Goal: Book appointment/travel/reservation

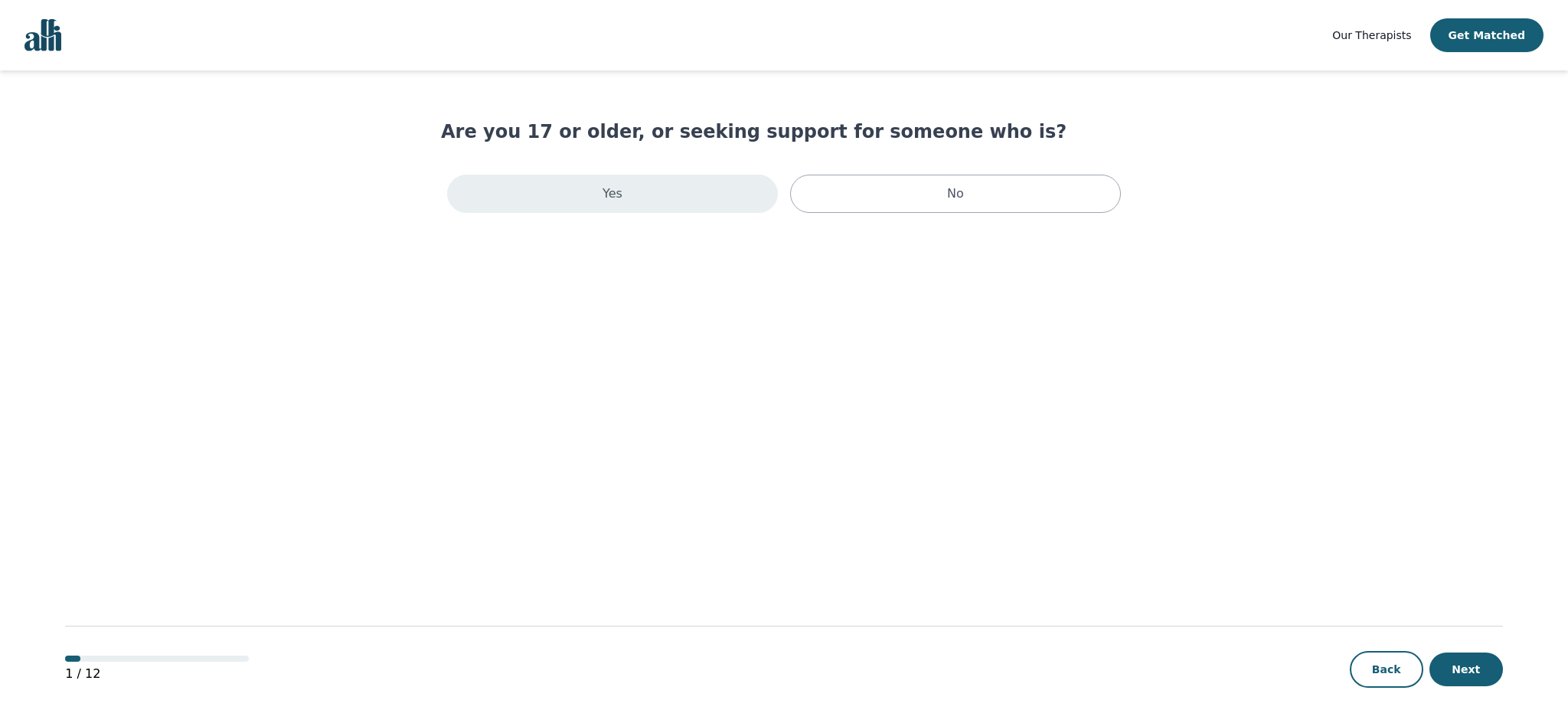
click at [666, 196] on div "Yes" at bounding box center [613, 193] width 331 height 38
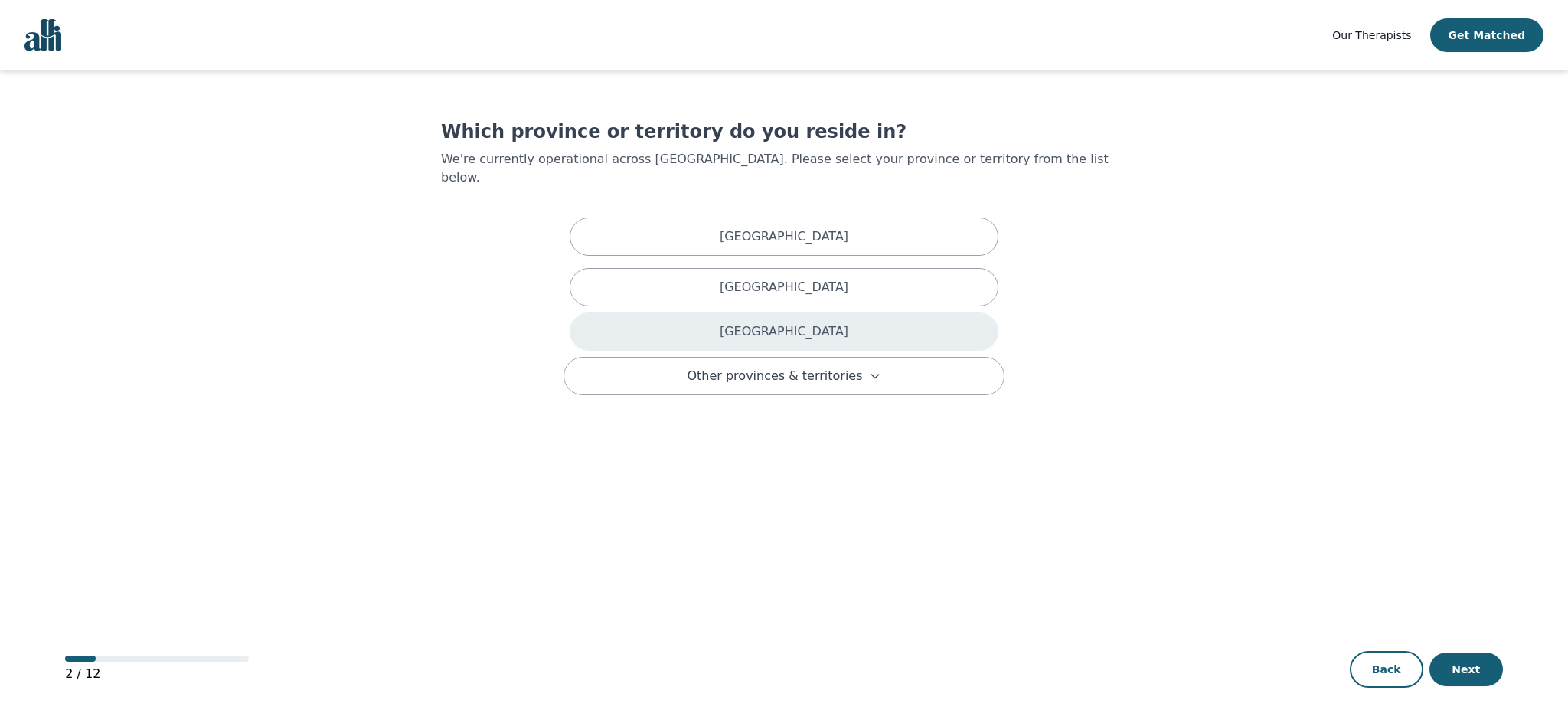
click at [748, 312] on div "Ontario" at bounding box center [783, 331] width 428 height 38
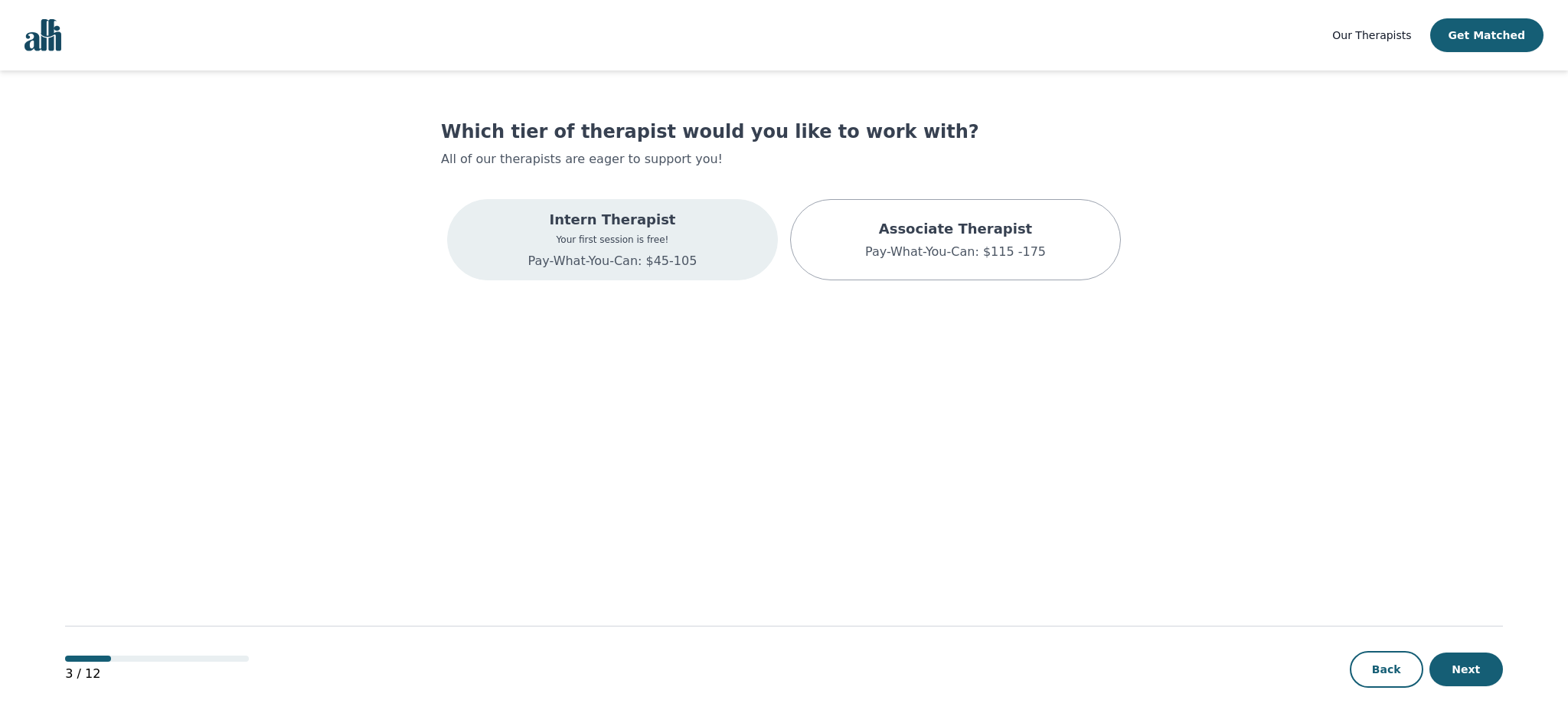
click at [660, 226] on p "Intern Therapist" at bounding box center [613, 219] width 169 height 21
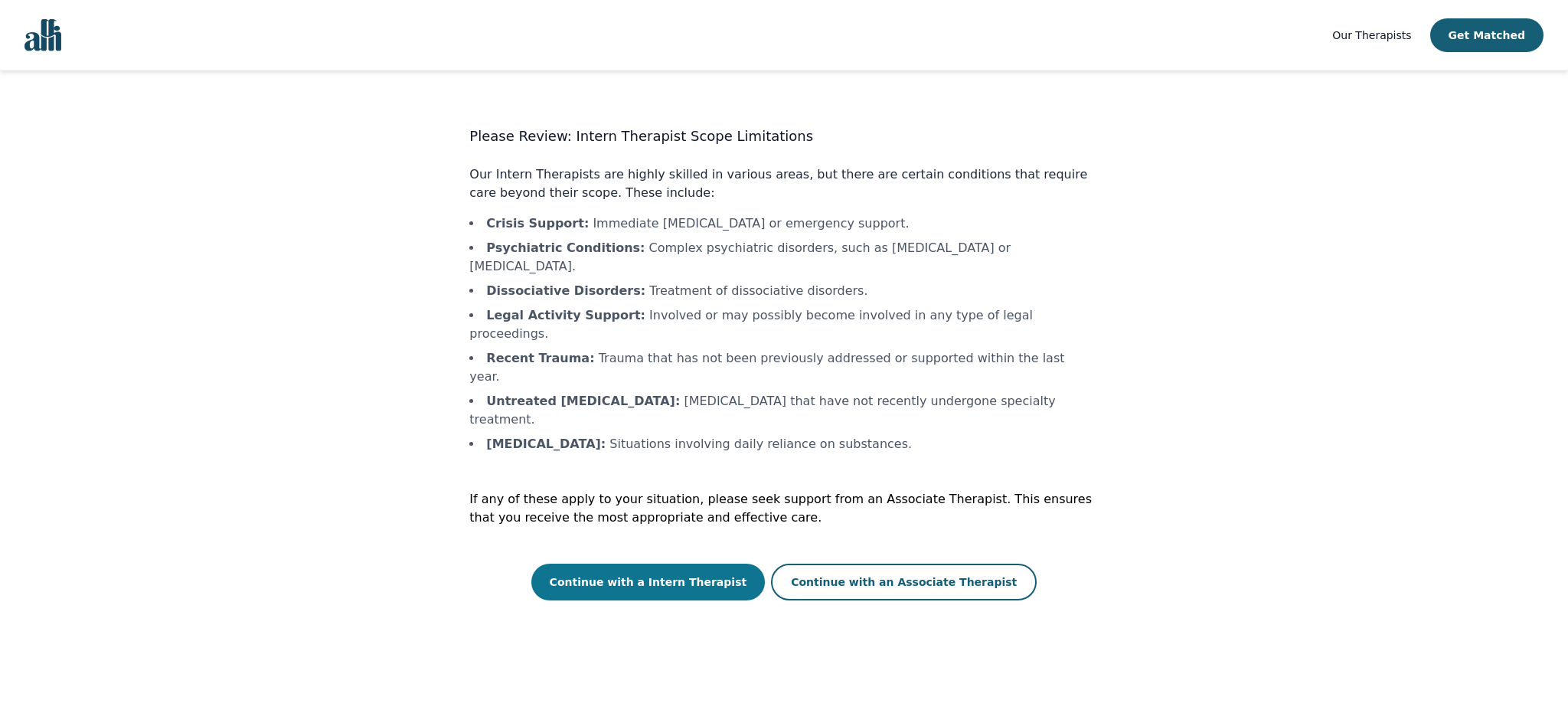
click at [708, 564] on button "Continue with a Intern Therapist" at bounding box center [649, 582] width 234 height 36
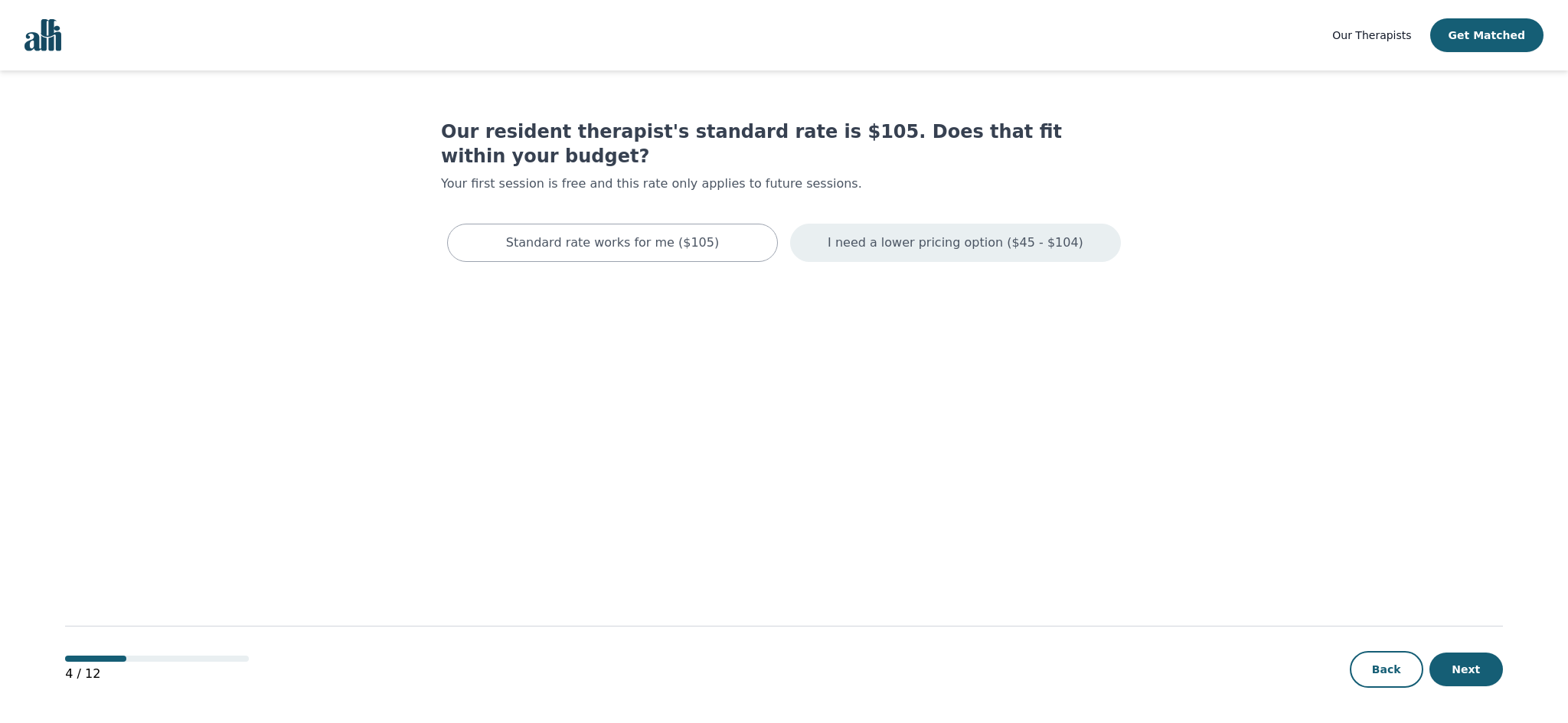
click at [921, 234] on p "I need a lower pricing option ($45 - $104)" at bounding box center [955, 242] width 256 height 18
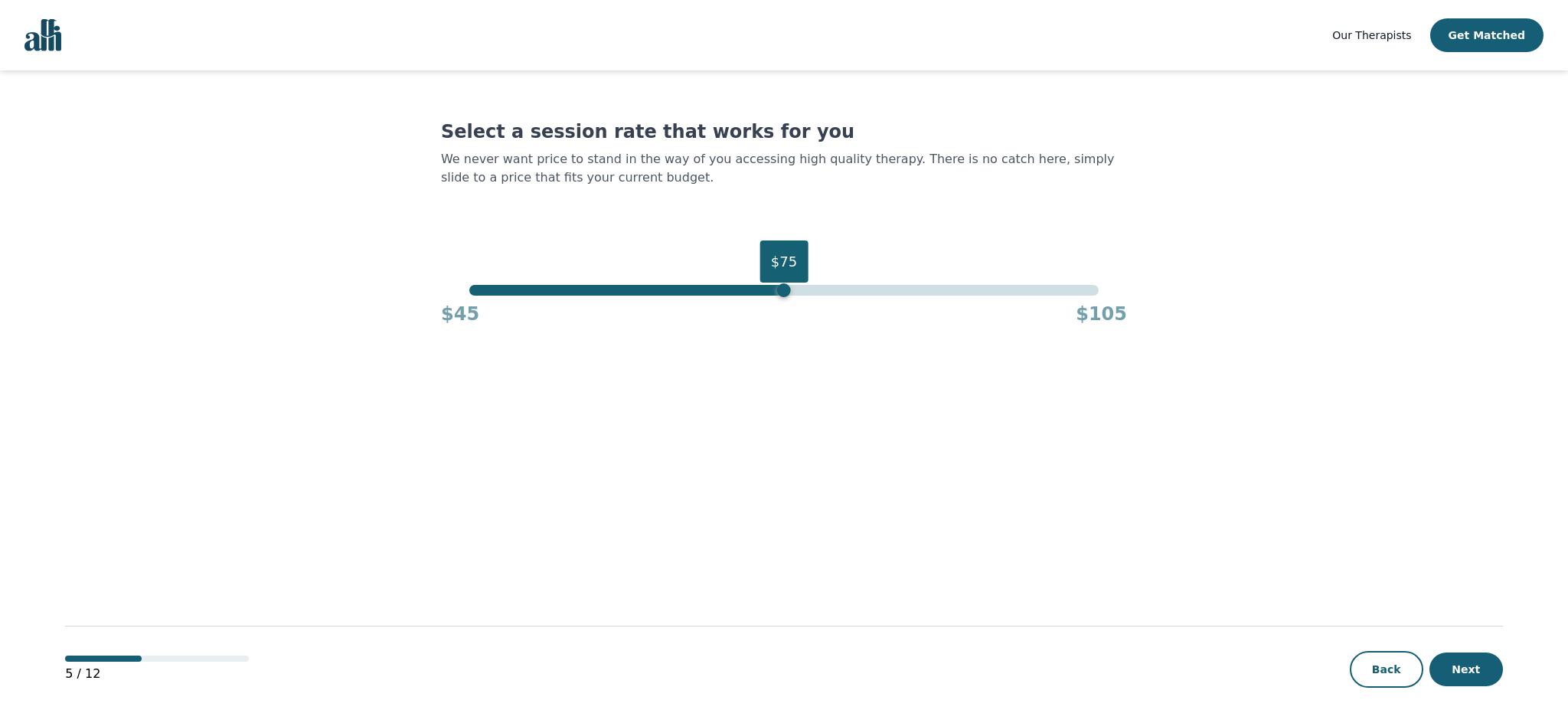
drag, startPoint x: 1102, startPoint y: 287, endPoint x: 794, endPoint y: 288, distance: 308.0
click at [788, 283] on div "Select a session rate that works for you We never want price to stand in the wa…" at bounding box center [784, 223] width 686 height 207
click at [1459, 673] on button "Next" at bounding box center [1466, 669] width 74 height 34
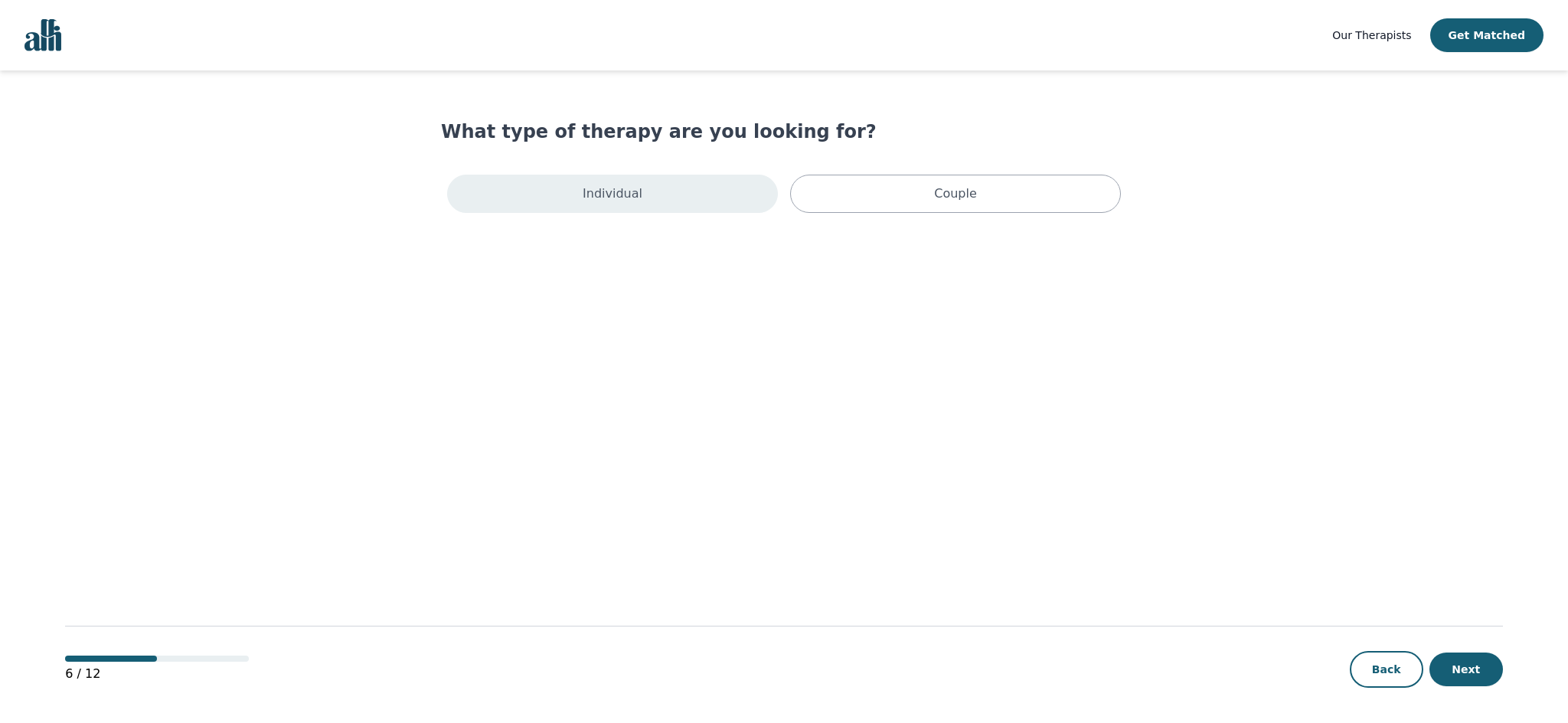
click at [638, 196] on div "Individual" at bounding box center [613, 193] width 331 height 38
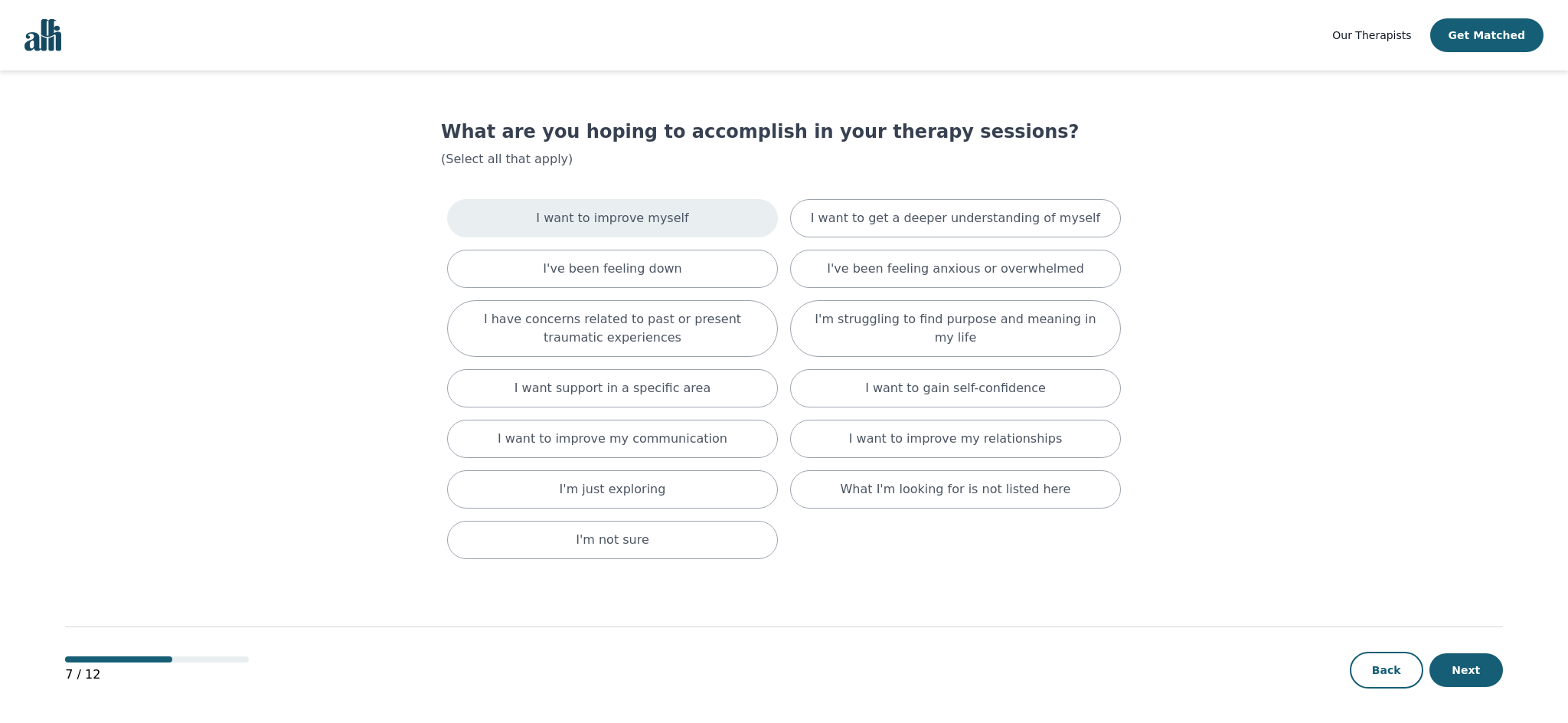
click at [638, 214] on p "I want to improve myself" at bounding box center [612, 218] width 152 height 18
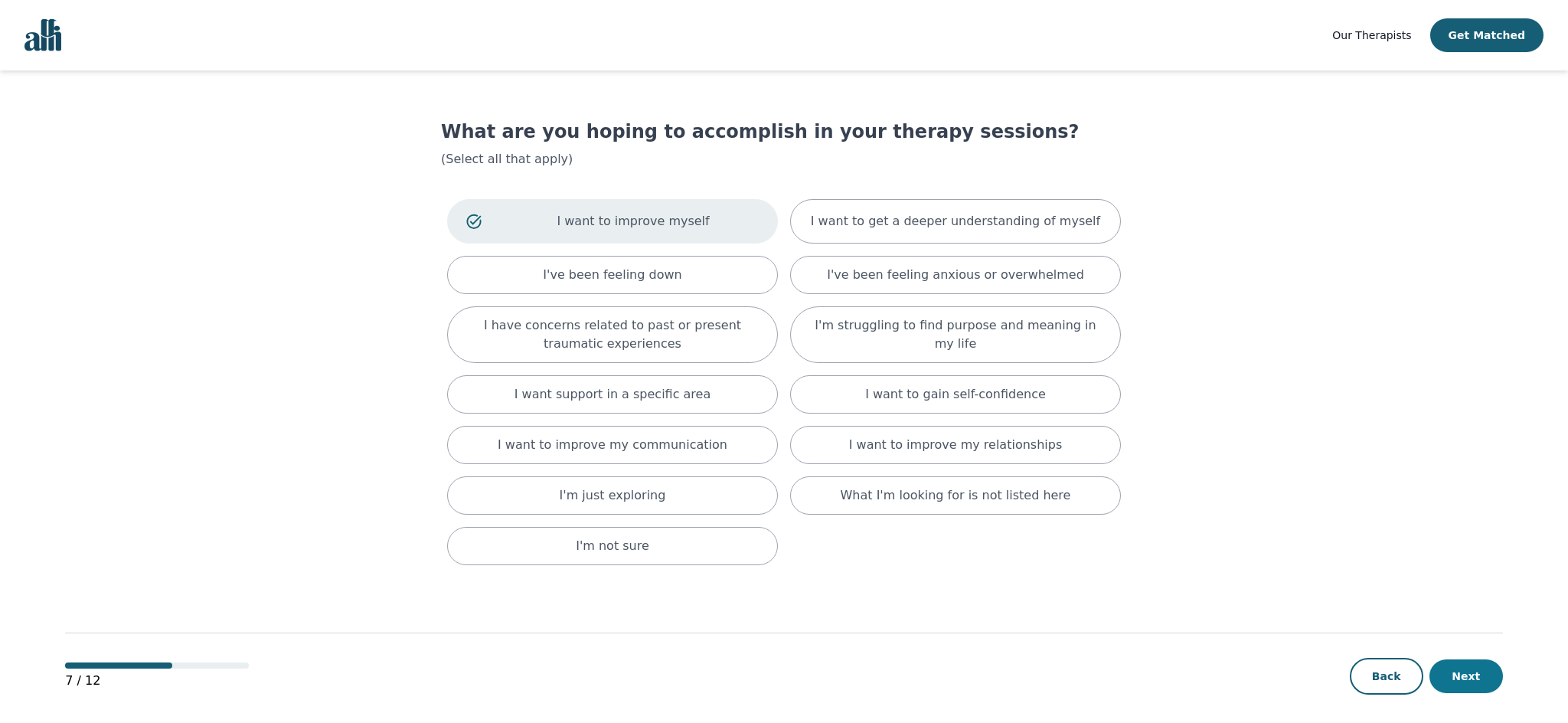
click at [1479, 671] on button "Next" at bounding box center [1466, 675] width 74 height 34
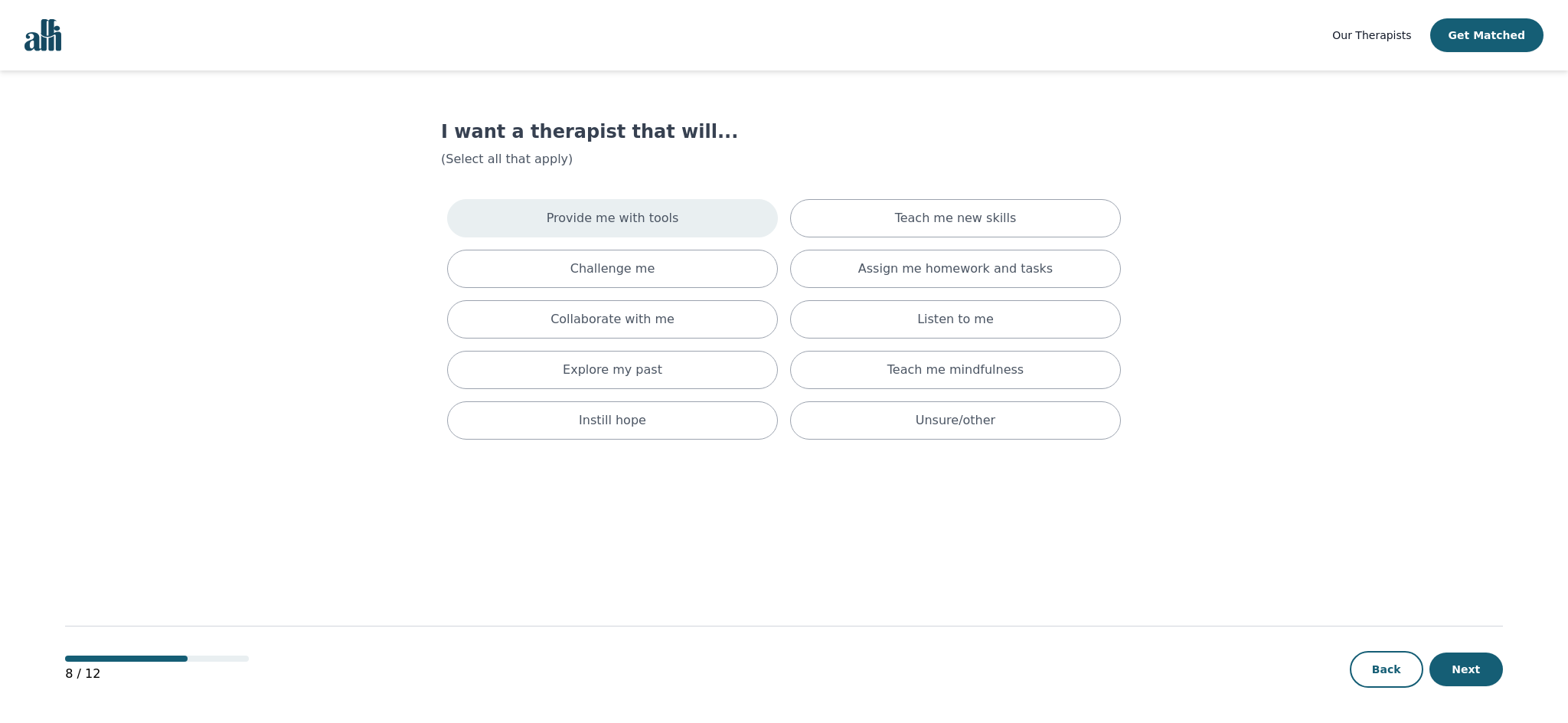
click at [651, 204] on div "Provide me with tools" at bounding box center [613, 218] width 331 height 38
click at [891, 225] on div "Teach me new skills" at bounding box center [956, 221] width 331 height 44
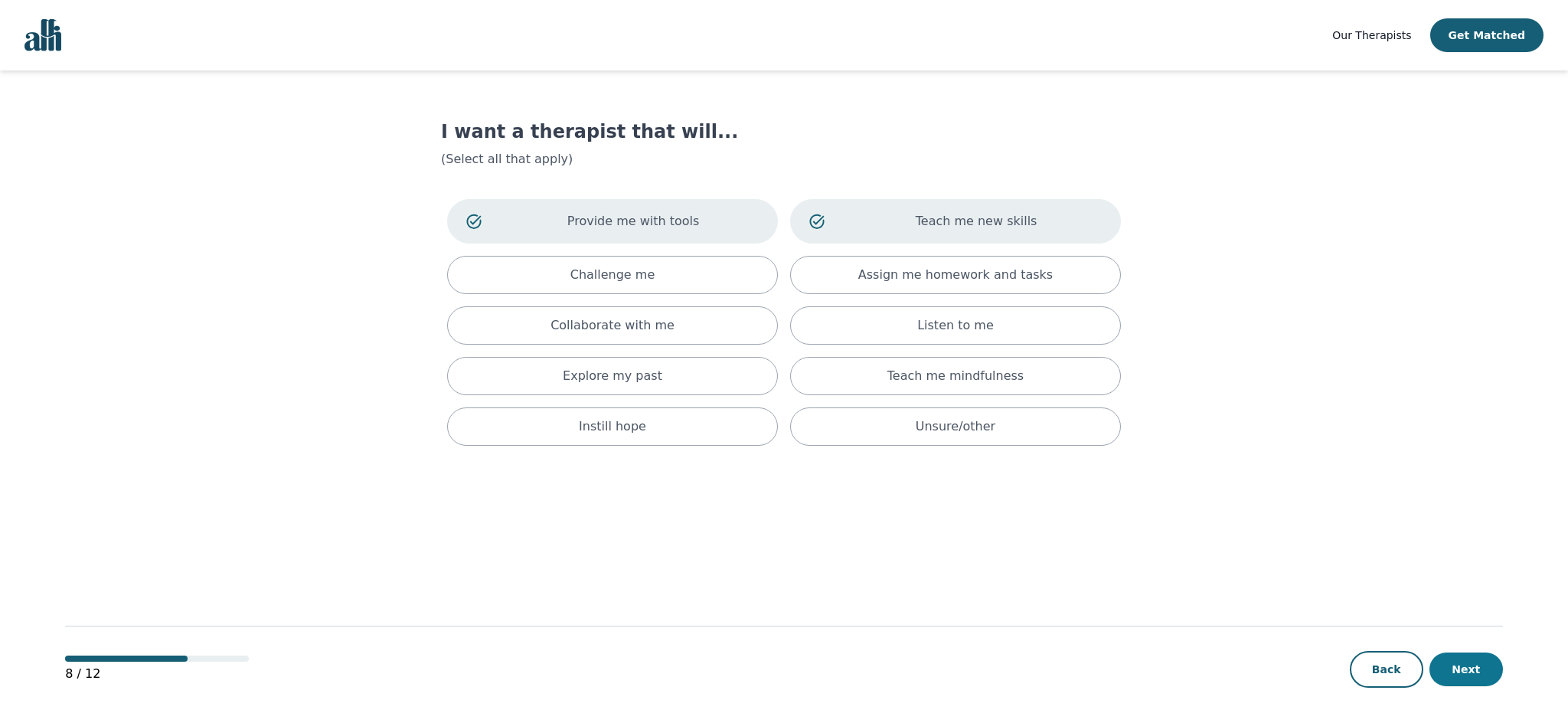
click at [1466, 668] on button "Next" at bounding box center [1466, 669] width 74 height 34
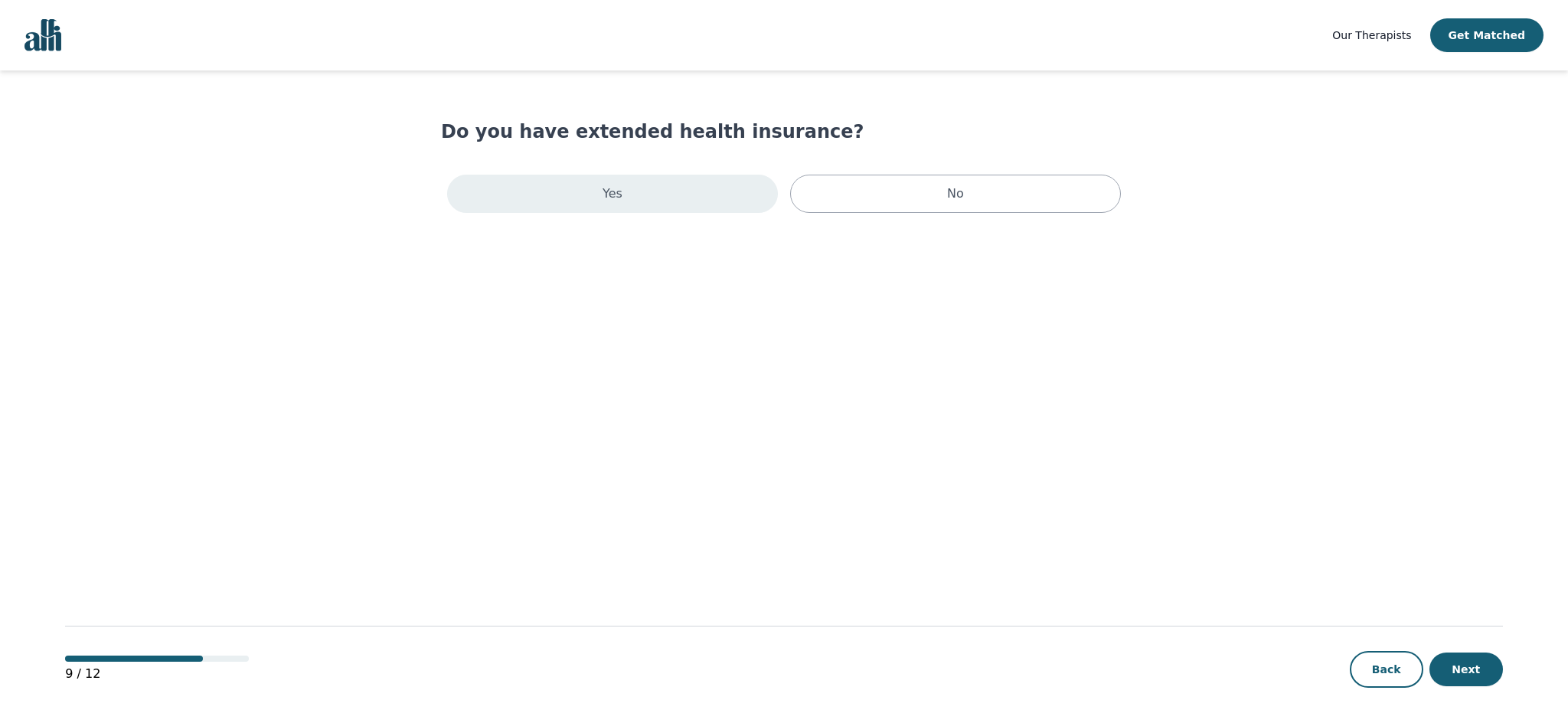
click at [596, 196] on div "Yes" at bounding box center [613, 193] width 331 height 38
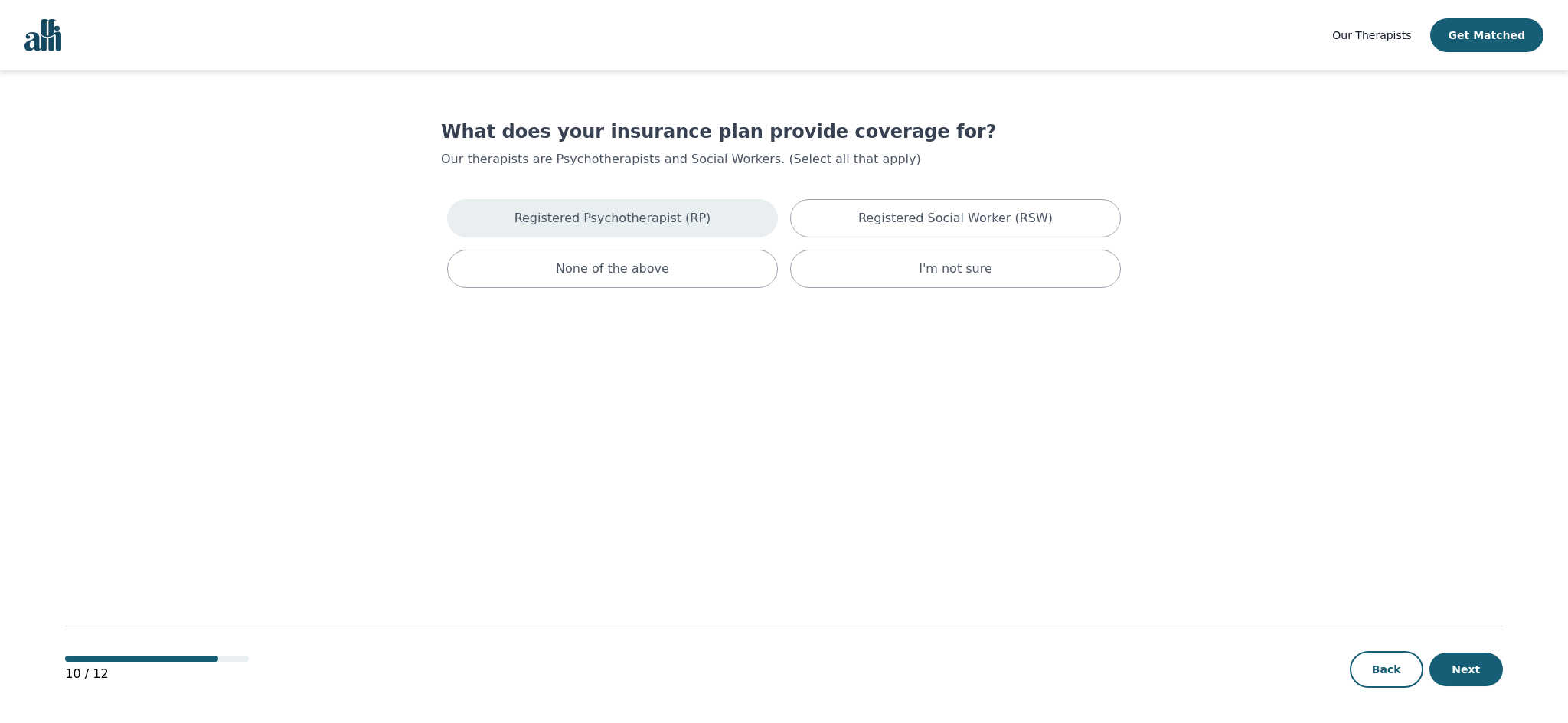
scroll to position [1, 0]
click at [600, 214] on p "Registered Psychotherapist (RP)" at bounding box center [613, 217] width 196 height 18
click at [1456, 671] on button "Next" at bounding box center [1466, 668] width 74 height 34
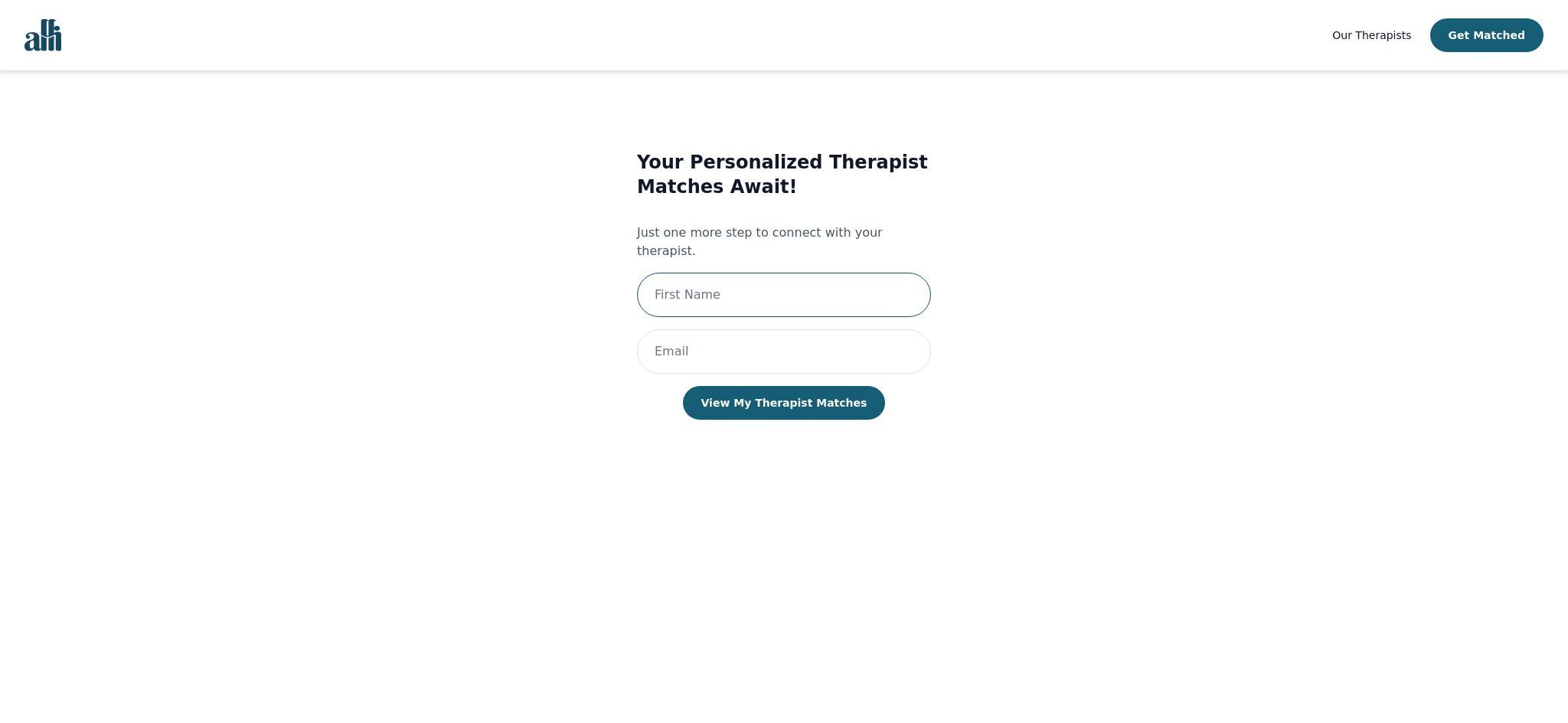
click at [769, 272] on input "text" at bounding box center [783, 295] width 294 height 44
type input "Brione Wishart"
click at [753, 333] on input "email" at bounding box center [783, 352] width 294 height 44
type input "create@artlee.agency"
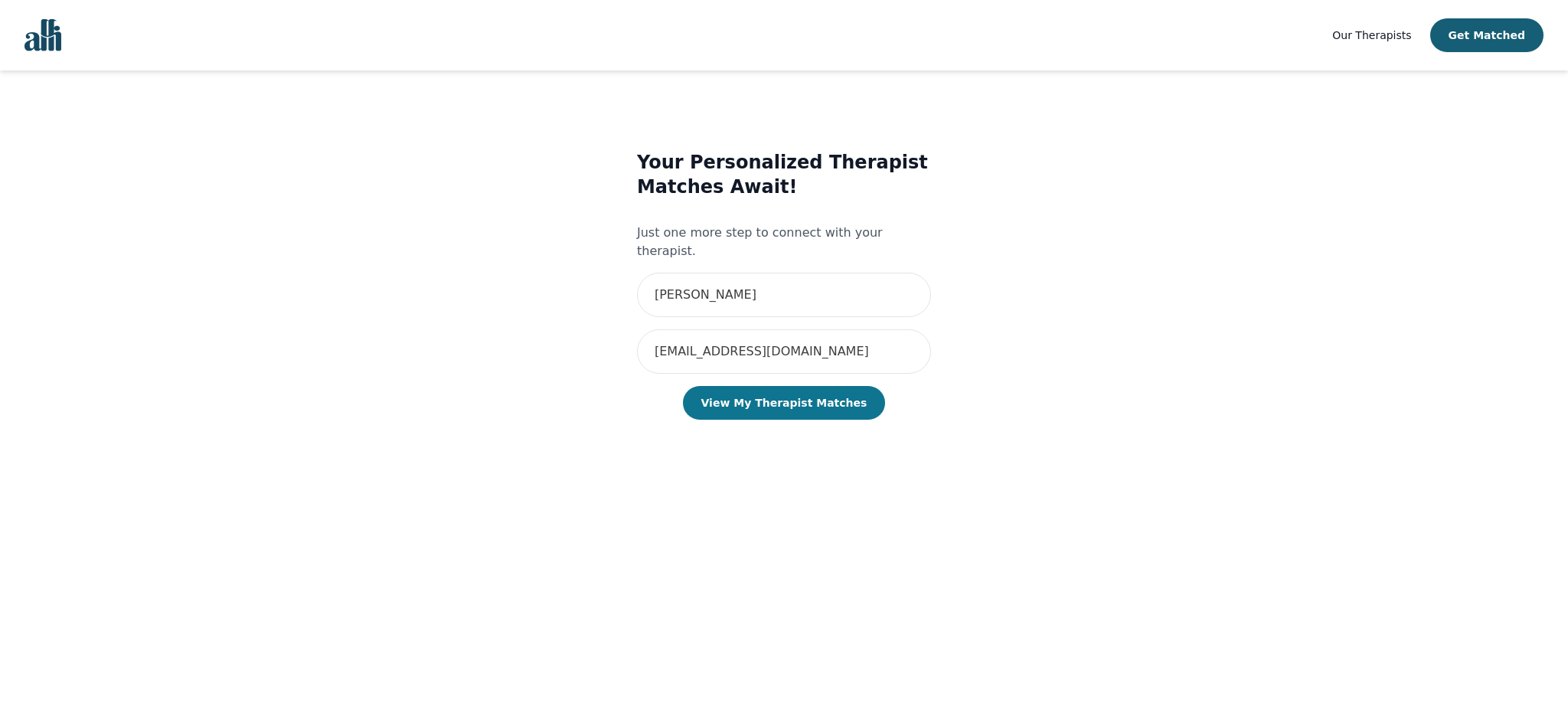
click at [753, 386] on button "View My Therapist Matches" at bounding box center [784, 402] width 203 height 34
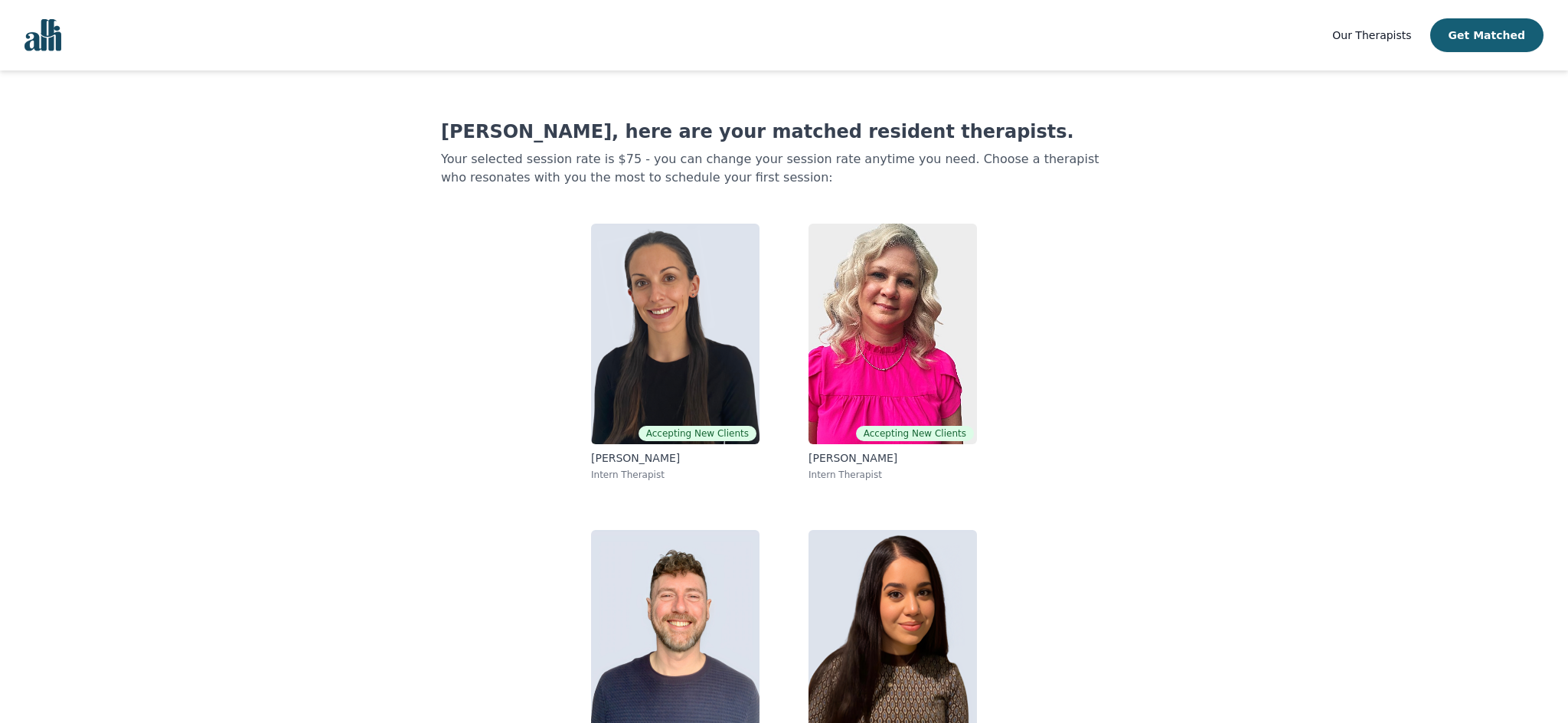
scroll to position [77, 0]
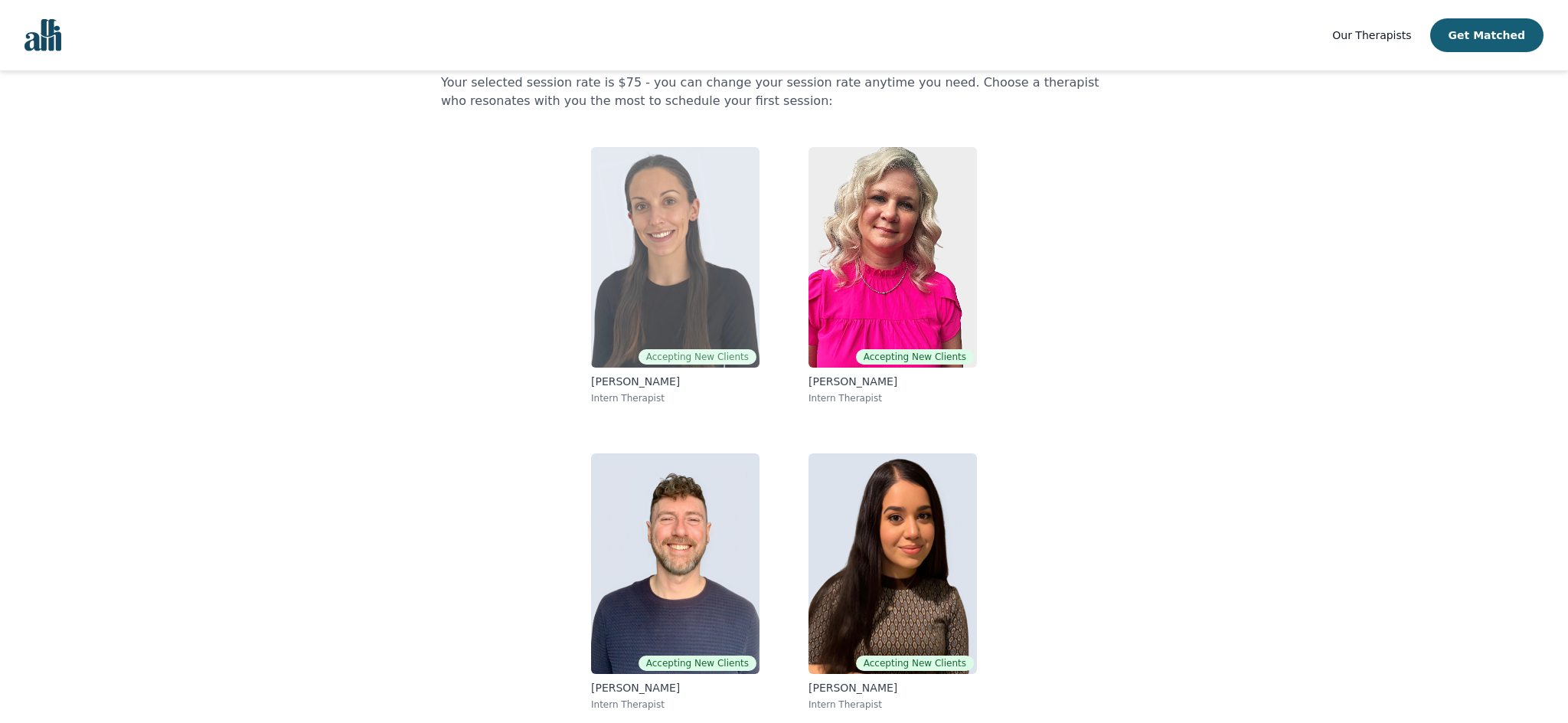
click at [711, 294] on img at bounding box center [675, 257] width 169 height 220
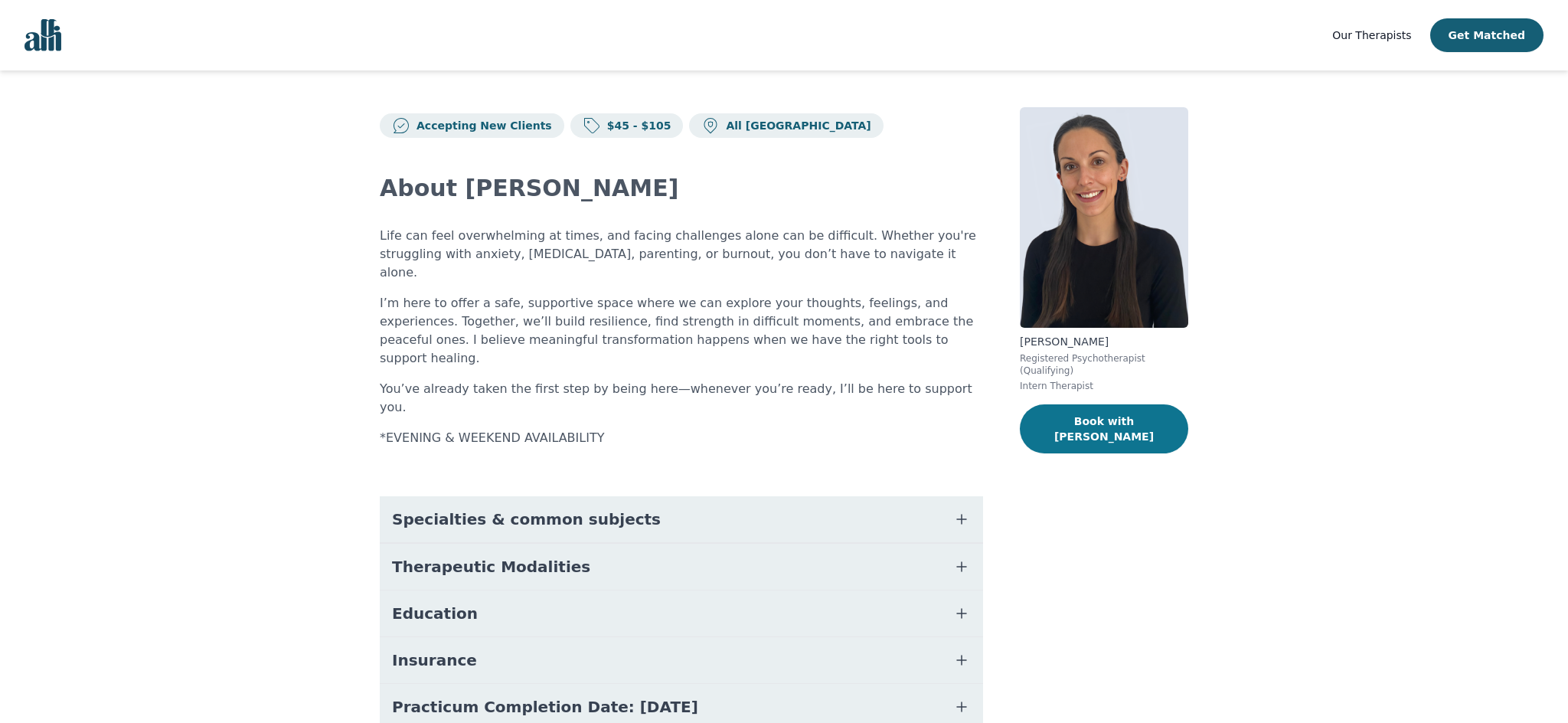
click at [1112, 431] on button "Book with Leeann" at bounding box center [1104, 428] width 169 height 49
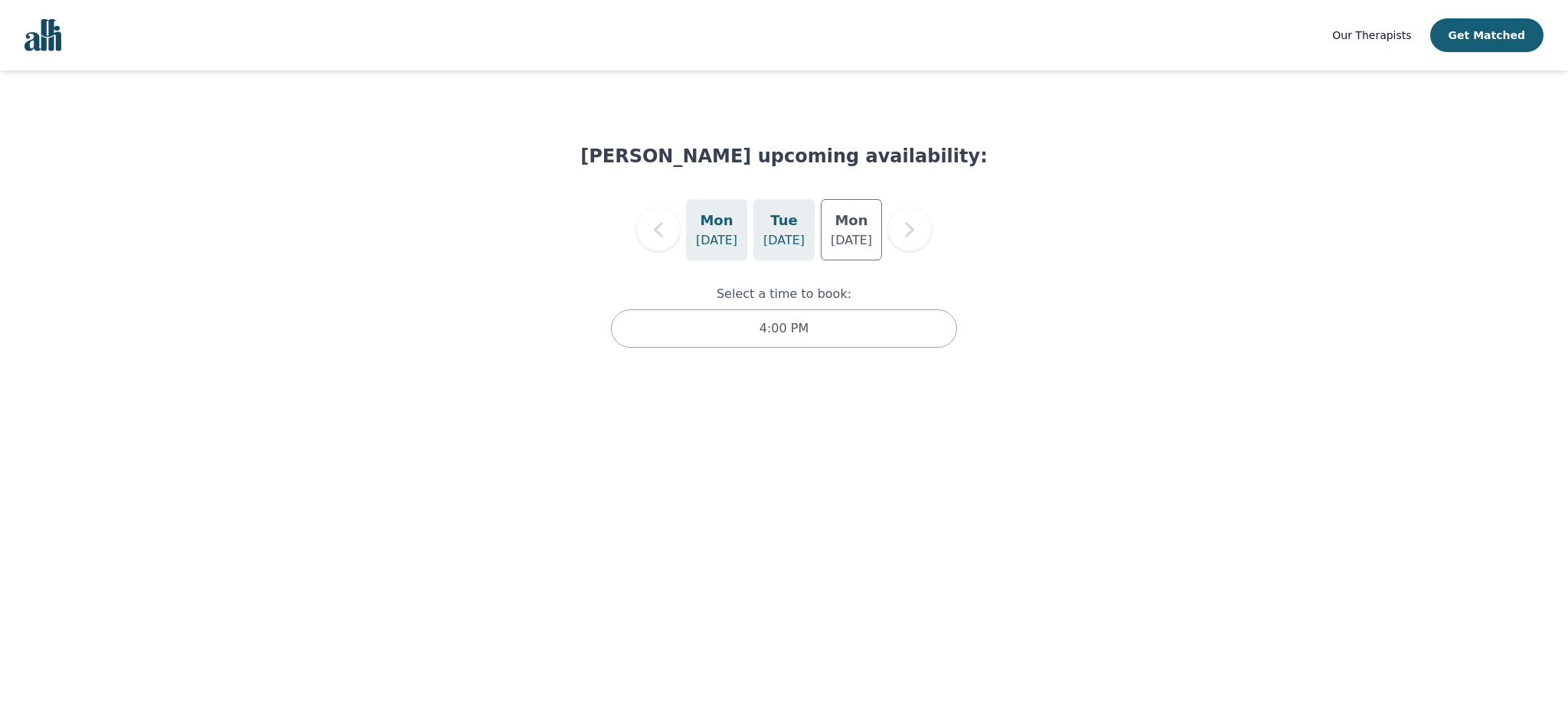
click at [786, 235] on p "Sep 9" at bounding box center [784, 240] width 41 height 18
click at [1123, 379] on html "Our Therapists Get Matched Leeann Sill's upcoming availability: Mon Sep 8 Tue S…" at bounding box center [784, 189] width 1568 height 379
click at [838, 326] on div "3:00 PM" at bounding box center [784, 329] width 346 height 38
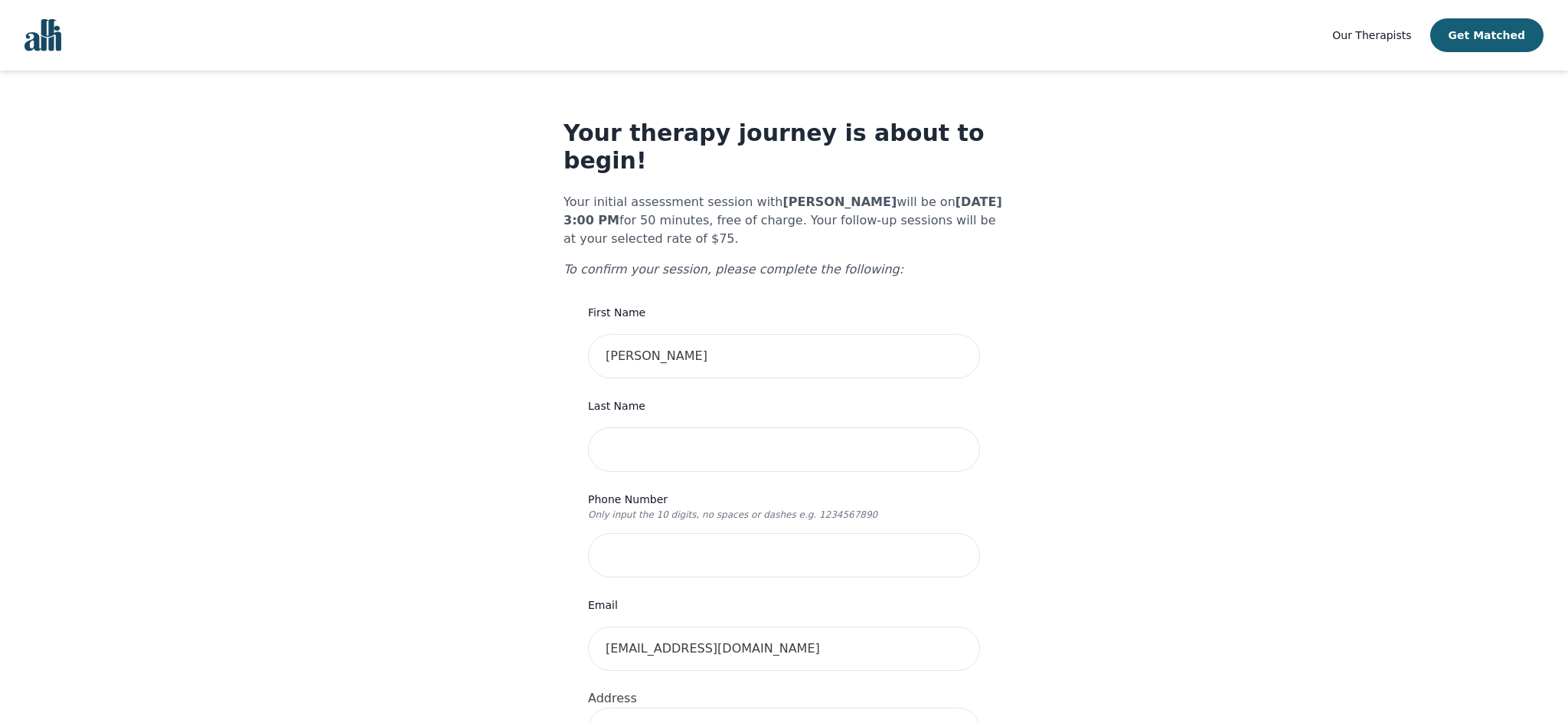
click at [760, 398] on div "Last Name" at bounding box center [784, 434] width 392 height 75
click at [752, 334] on input "Brione Wishart" at bounding box center [784, 356] width 392 height 44
type input "Brione"
click at [719, 427] on input "text" at bounding box center [784, 449] width 392 height 44
click at [718, 427] on input "text" at bounding box center [784, 449] width 392 height 44
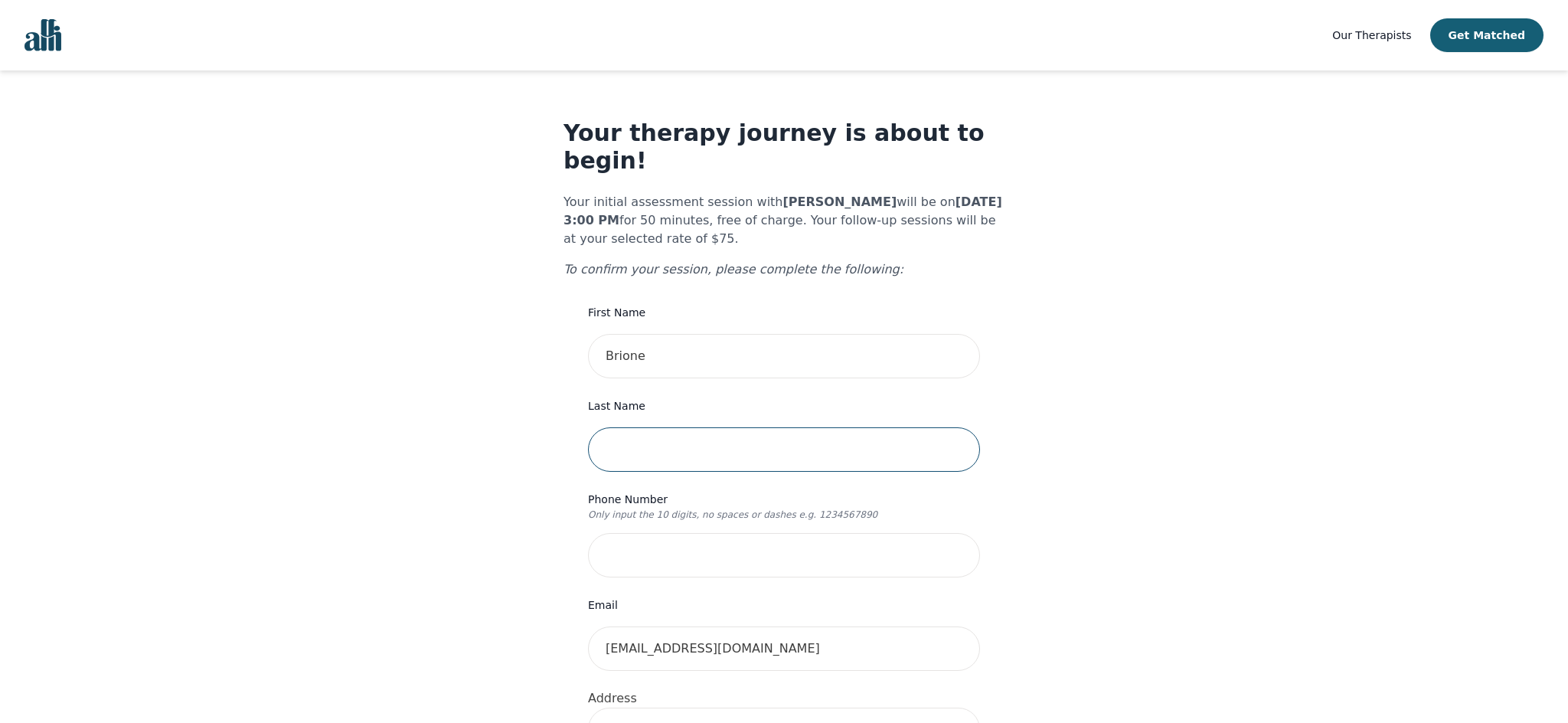
type input "Wishart"
drag, startPoint x: 658, startPoint y: 518, endPoint x: 656, endPoint y: 527, distance: 9.2
click at [658, 533] on input "tel" at bounding box center [784, 555] width 392 height 44
click at [652, 533] on input "tel" at bounding box center [784, 555] width 392 height 44
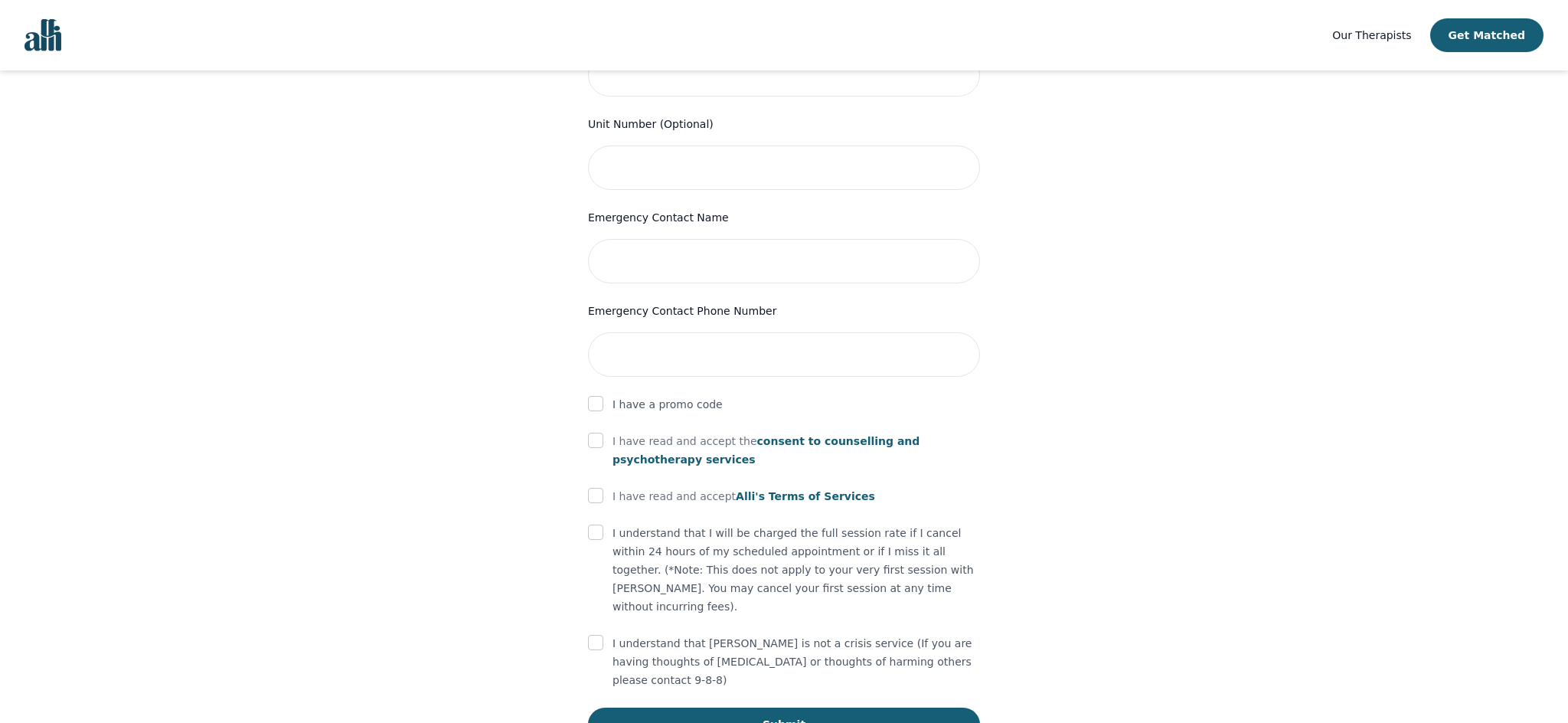
scroll to position [655, 0]
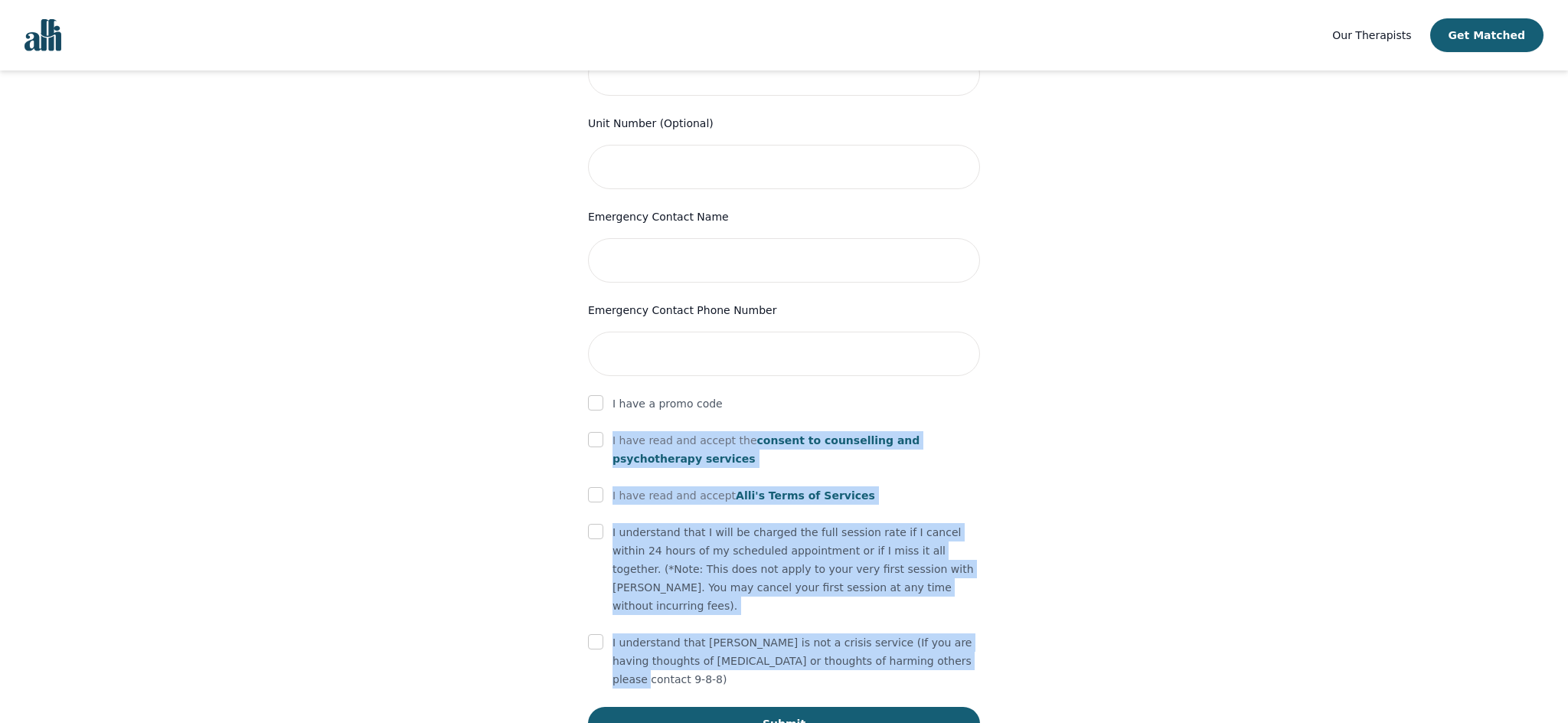
drag, startPoint x: 611, startPoint y: 413, endPoint x: 1015, endPoint y: 624, distance: 455.8
click at [1010, 621] on div "Your therapy journey is about to begin! Your initial assessment session with Le…" at bounding box center [784, 102] width 1532 height 1373
copy form "I have read and accept the consent to counselling and psychotherapy services I …"
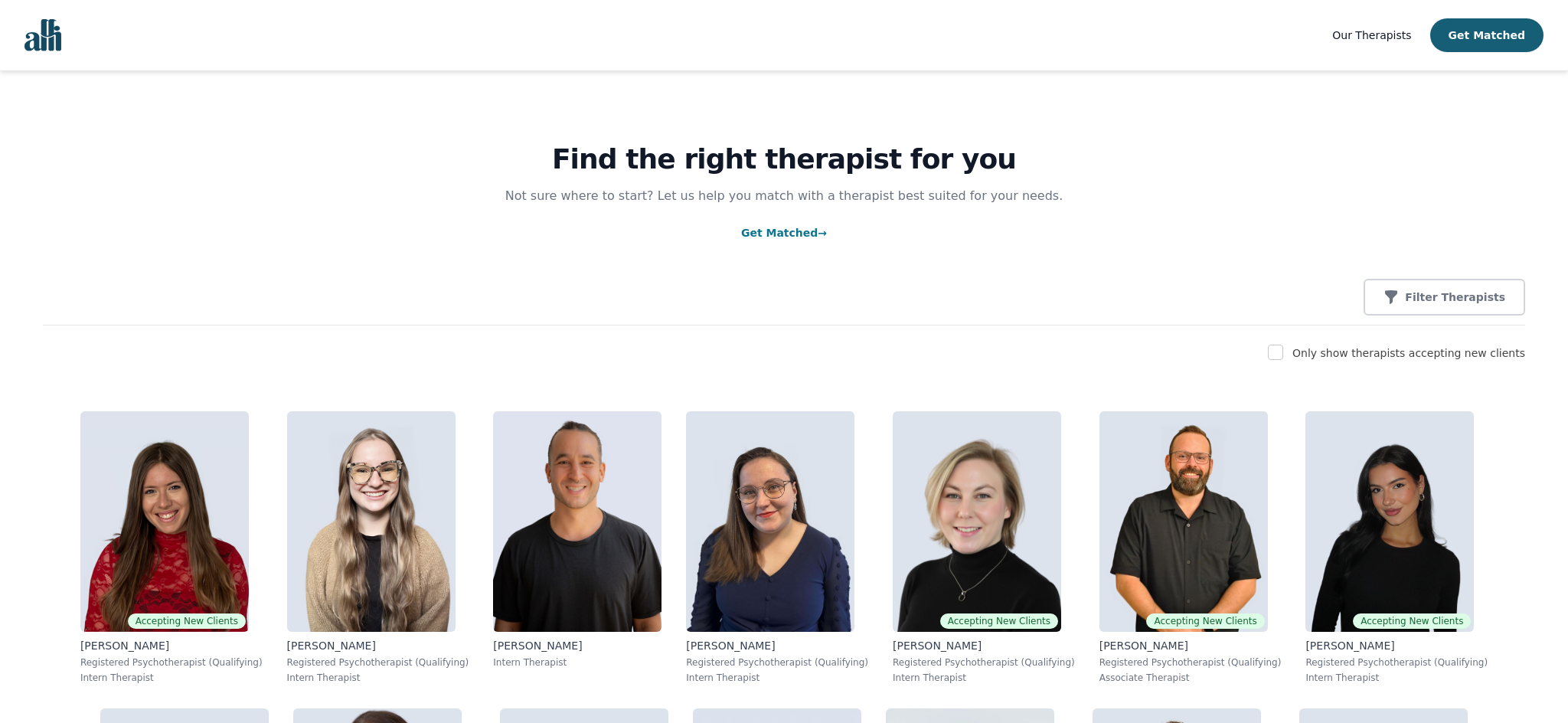
click at [48, 30] on img "Global" at bounding box center [43, 35] width 36 height 32
click at [48, 30] on img "Global" at bounding box center [43, 35] width 36 height 32
